Goal: Entertainment & Leisure: Consume media (video, audio)

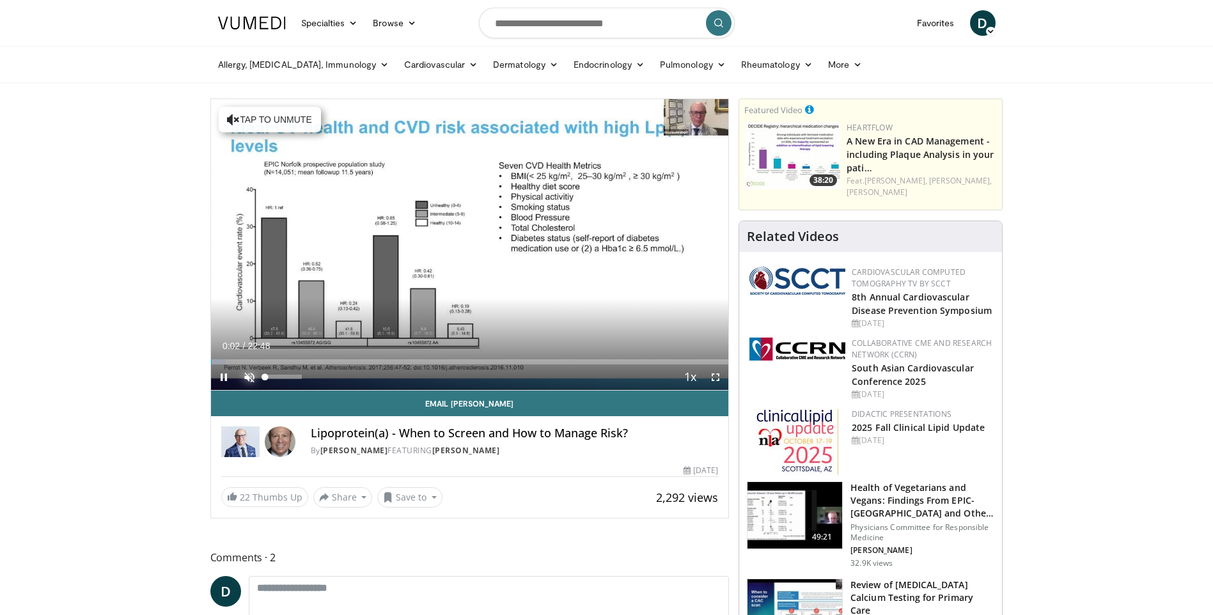
click at [248, 377] on span "Video Player" at bounding box center [250, 377] width 26 height 26
click at [223, 380] on span "Video Player" at bounding box center [224, 377] width 26 height 26
click at [222, 376] on span "Video Player" at bounding box center [224, 377] width 26 height 26
click at [716, 376] on span "Video Player" at bounding box center [716, 377] width 26 height 26
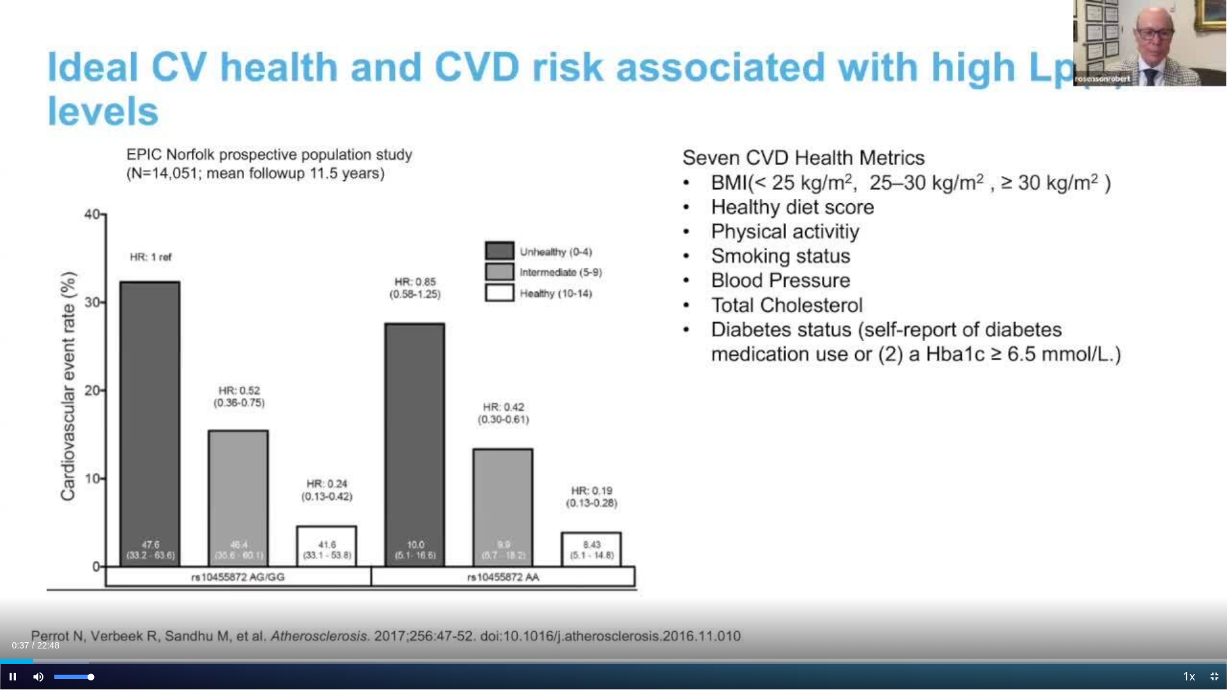
drag, startPoint x: 94, startPoint y: 675, endPoint x: 103, endPoint y: 679, distance: 9.7
click at [103, 614] on div "Mute 100%" at bounding box center [70, 677] width 89 height 26
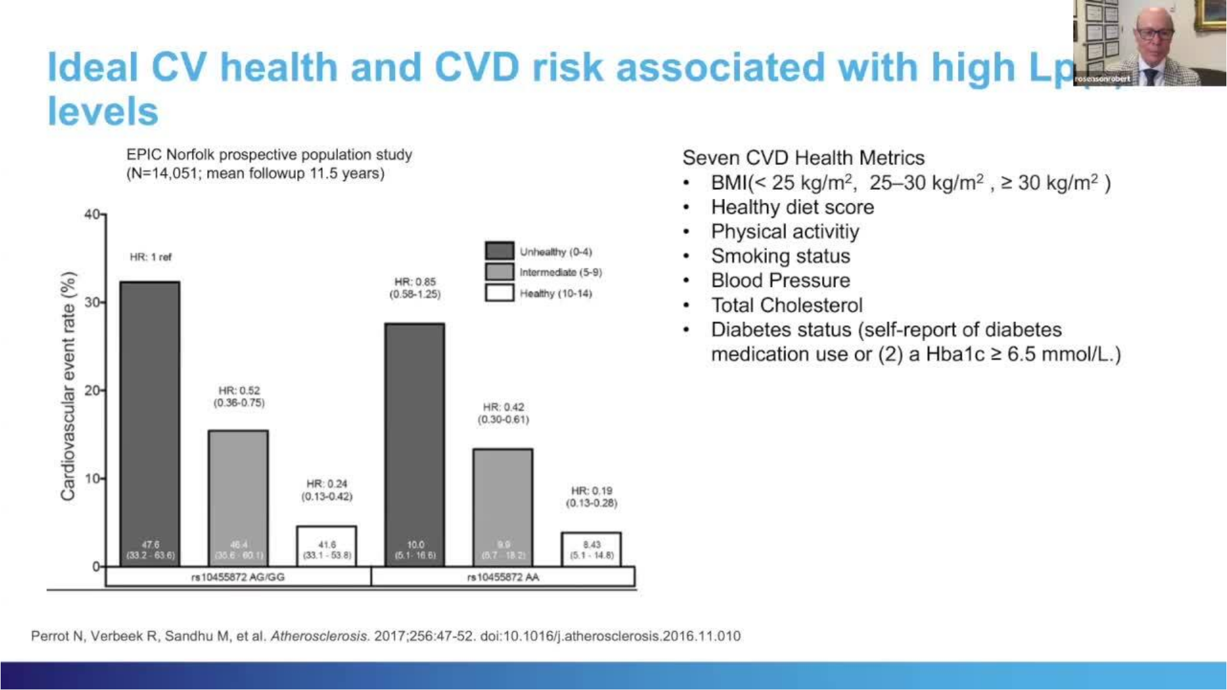
click at [205, 614] on div "10 seconds Tap to unmute" at bounding box center [613, 345] width 1227 height 690
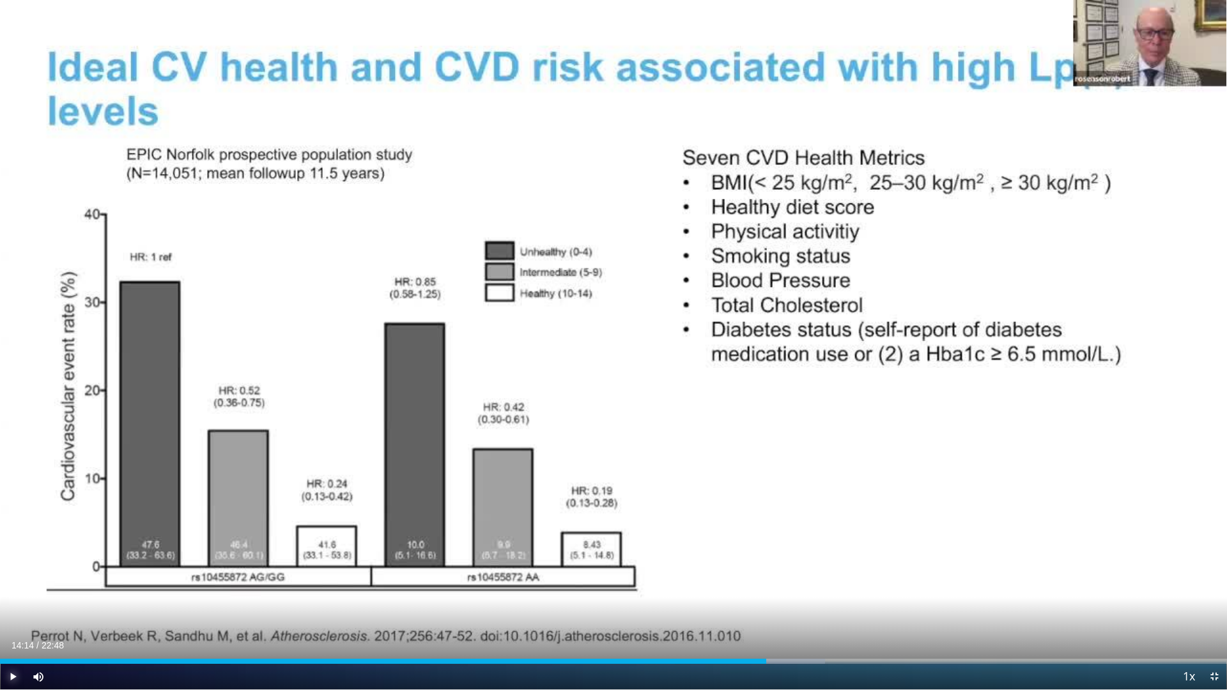
click at [12, 614] on span "Video Player" at bounding box center [13, 677] width 26 height 26
click at [858, 614] on div "Progress Bar" at bounding box center [858, 661] width 1 height 5
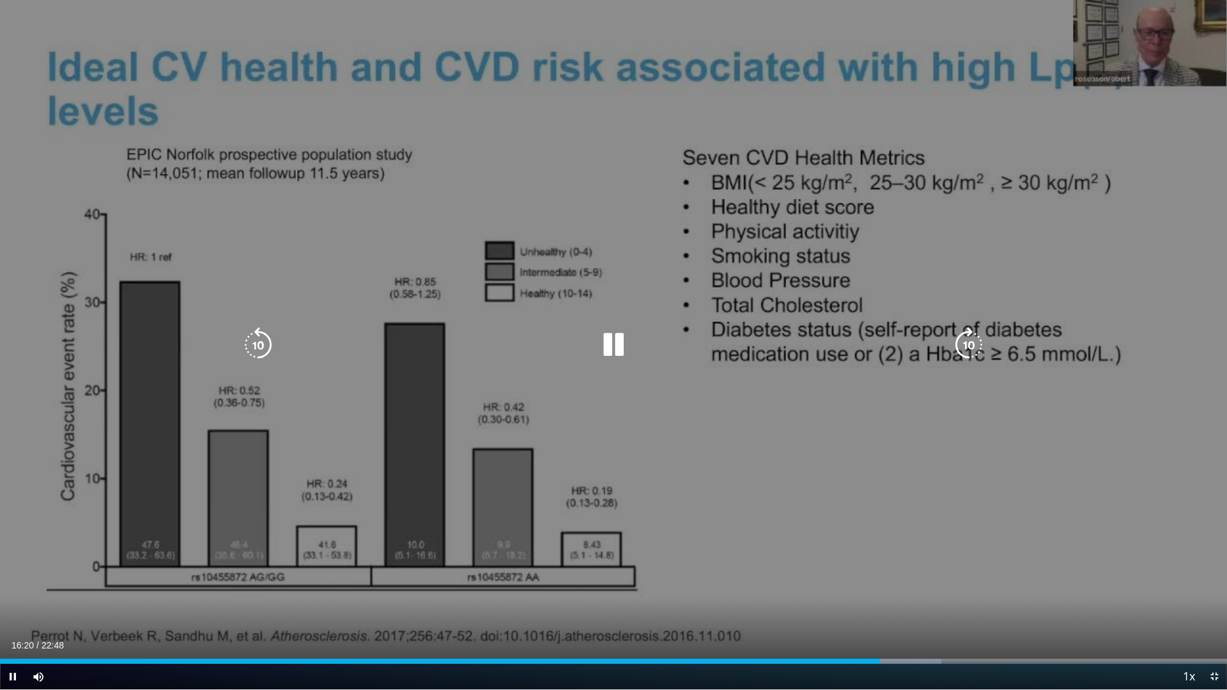
click at [866, 590] on div "10 seconds Tap to unmute" at bounding box center [613, 345] width 1227 height 690
click at [1032, 541] on div "10 seconds Tap to unmute" at bounding box center [613, 345] width 1227 height 690
click at [706, 573] on div "10 seconds Tap to unmute" at bounding box center [613, 345] width 1227 height 690
click at [746, 596] on div "10 seconds Tap to unmute" at bounding box center [613, 345] width 1227 height 690
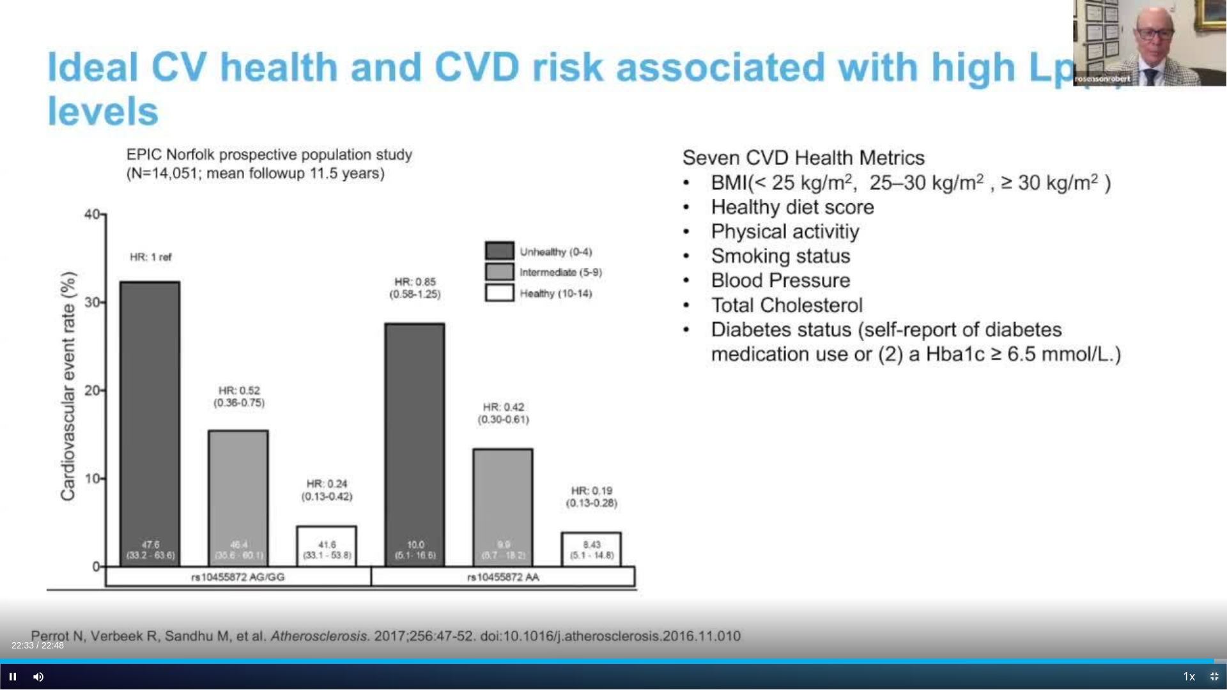
click at [1212, 614] on span "Video Player" at bounding box center [1215, 677] width 26 height 26
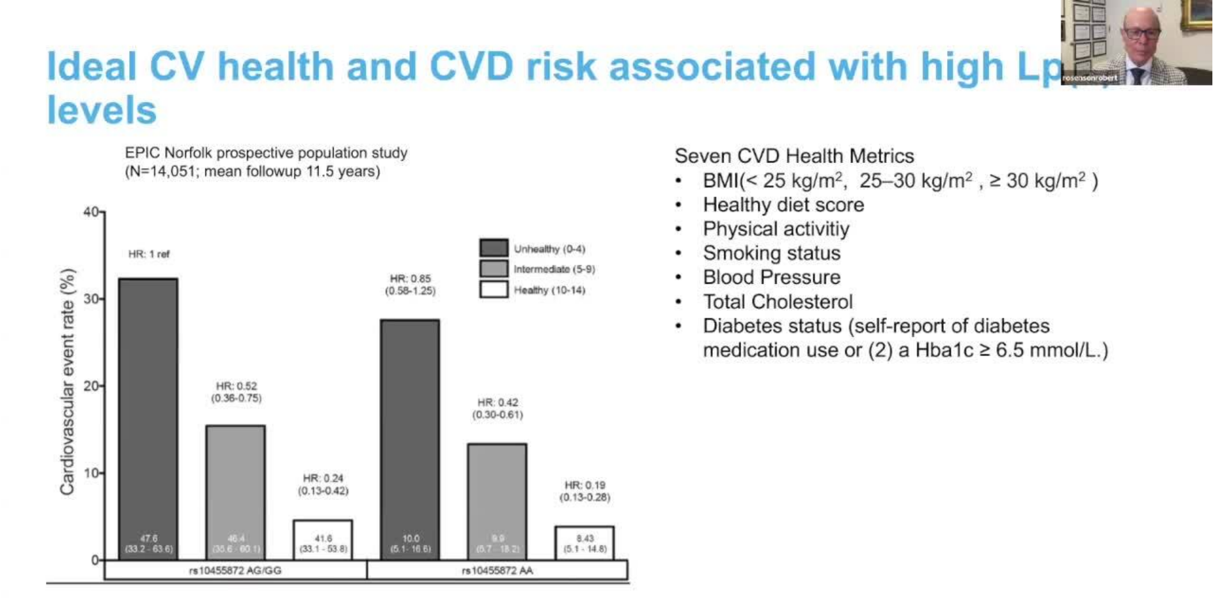
scroll to position [256, 0]
